Goal: Book appointment/travel/reservation

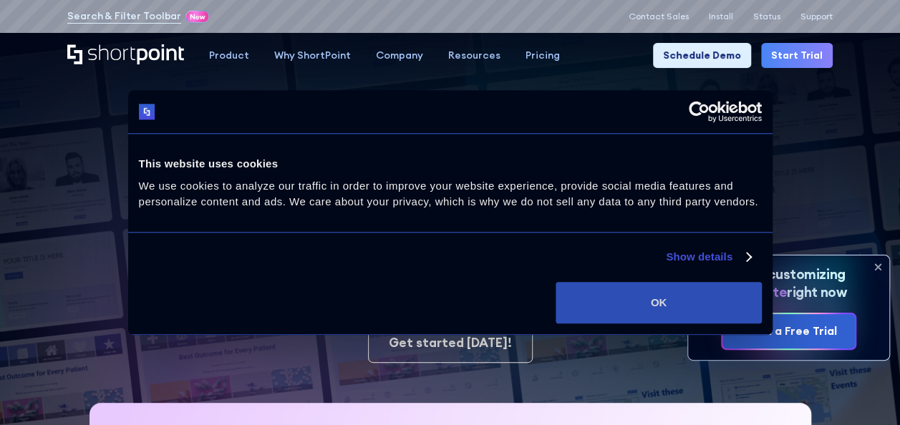
click at [656, 302] on button "OK" at bounding box center [657, 303] width 205 height 42
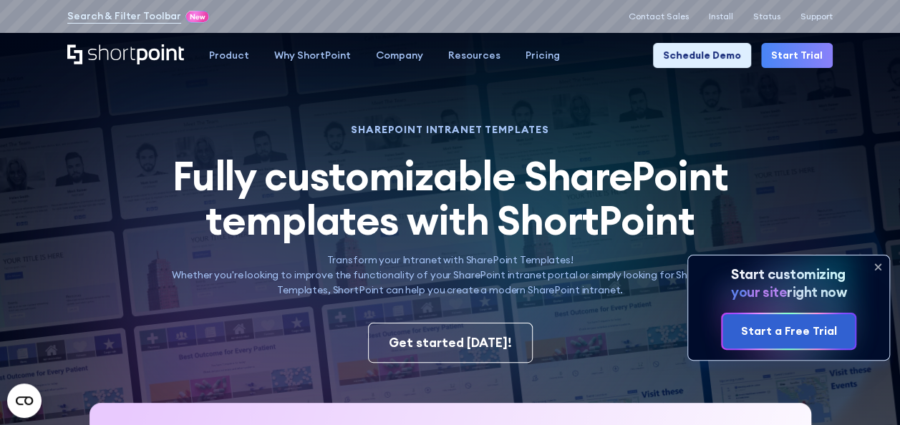
click at [877, 265] on icon at bounding box center [877, 266] width 23 height 23
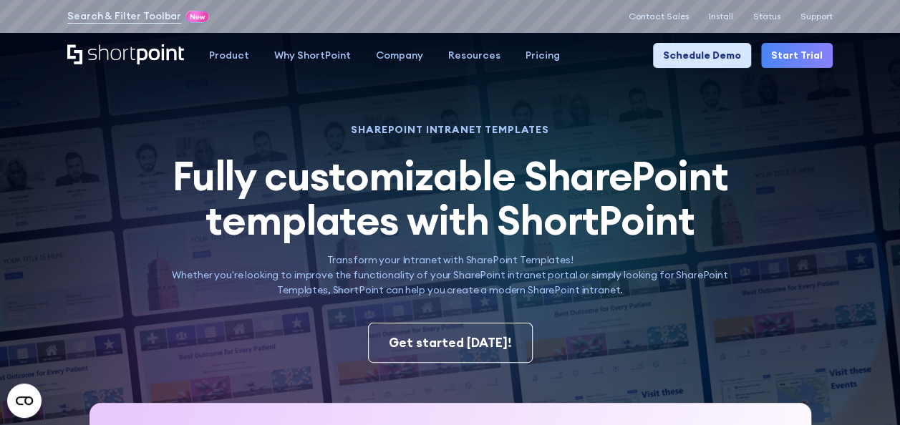
click at [703, 53] on link "Schedule Demo" at bounding box center [702, 55] width 98 height 25
